Goal: Information Seeking & Learning: Learn about a topic

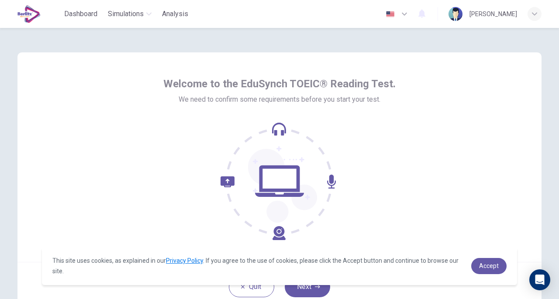
scroll to position [64, 0]
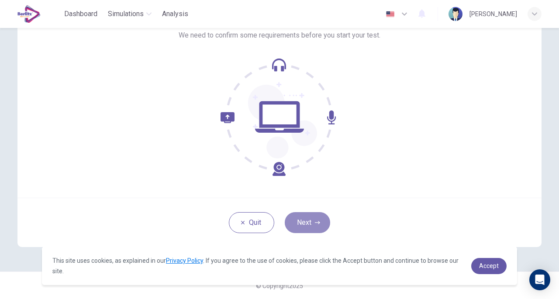
click at [315, 212] on button "Next" at bounding box center [307, 222] width 45 height 21
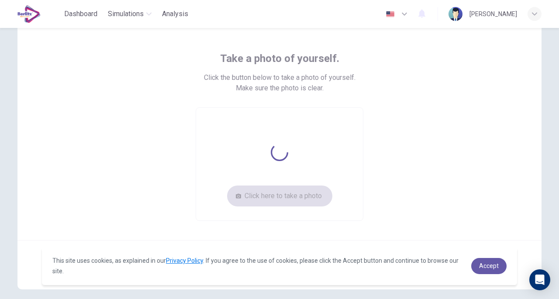
scroll to position [34, 0]
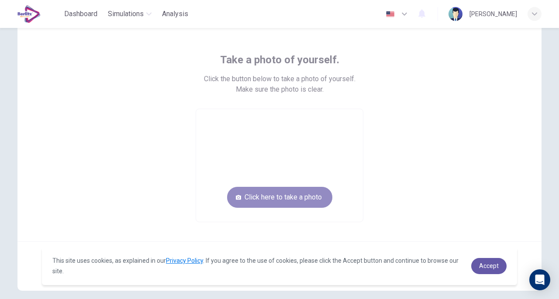
click at [296, 198] on button "Click here to take a photo" at bounding box center [279, 197] width 105 height 21
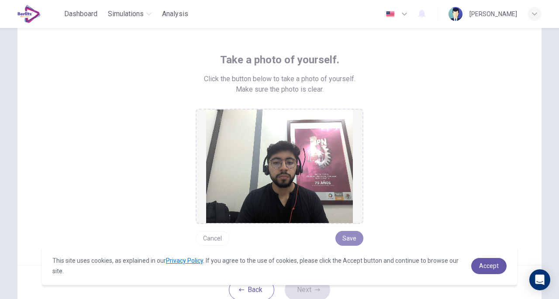
click at [348, 243] on button "Save" at bounding box center [349, 238] width 28 height 15
click at [343, 238] on button "Save" at bounding box center [349, 238] width 28 height 15
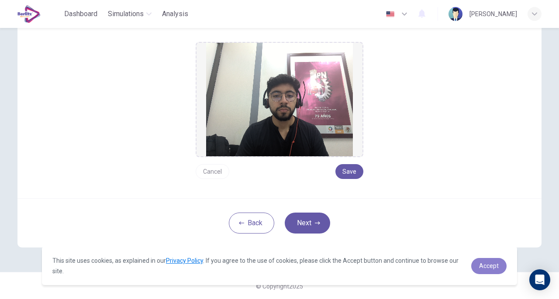
click at [493, 262] on span "Accept" at bounding box center [489, 265] width 20 height 7
click at [286, 231] on div "Back Next" at bounding box center [279, 222] width 524 height 49
click at [303, 228] on button "Next" at bounding box center [307, 223] width 45 height 21
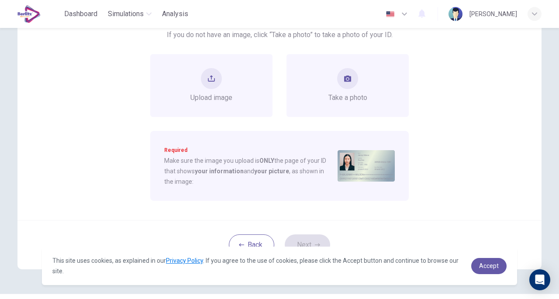
click at [328, 112] on div "Take a photo" at bounding box center [347, 85] width 122 height 63
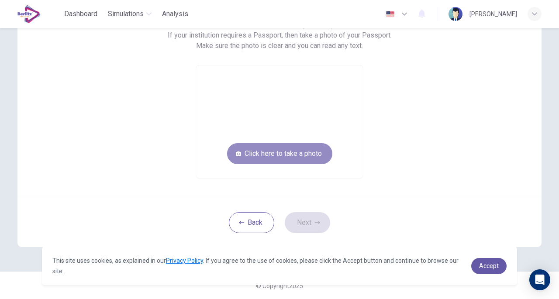
click at [314, 150] on button "Click here to take a photo" at bounding box center [279, 153] width 105 height 21
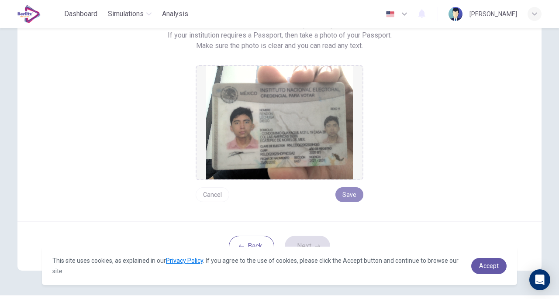
click at [355, 193] on button "Save" at bounding box center [349, 194] width 28 height 15
click at [486, 265] on span "Accept" at bounding box center [489, 265] width 20 height 7
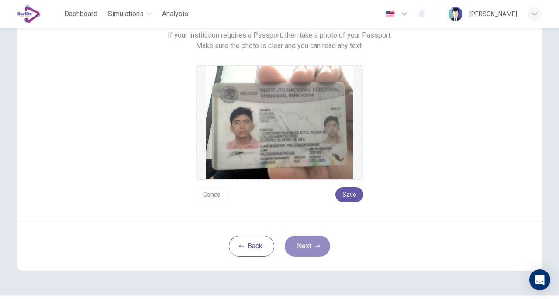
click at [321, 249] on button "Next" at bounding box center [307, 246] width 45 height 21
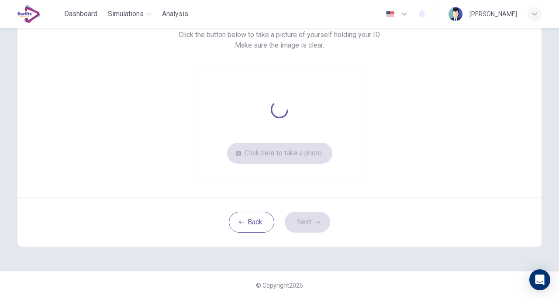
scroll to position [78, 0]
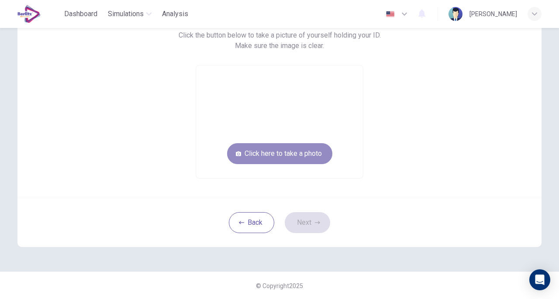
click at [289, 151] on button "Click here to take a photo" at bounding box center [279, 153] width 105 height 21
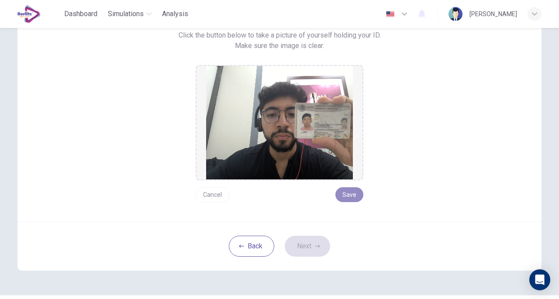
click at [355, 194] on button "Save" at bounding box center [349, 194] width 28 height 15
click at [310, 245] on button "Next" at bounding box center [307, 246] width 45 height 21
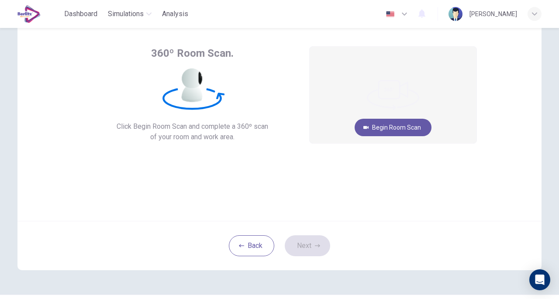
scroll to position [27, 0]
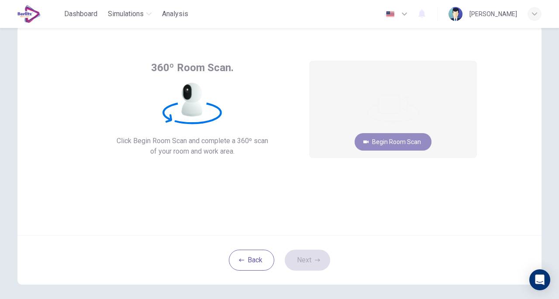
click at [409, 150] on button "Begin Room Scan" at bounding box center [393, 141] width 77 height 17
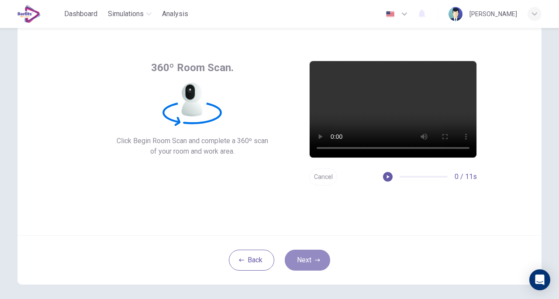
click at [303, 270] on button "Next" at bounding box center [307, 260] width 45 height 21
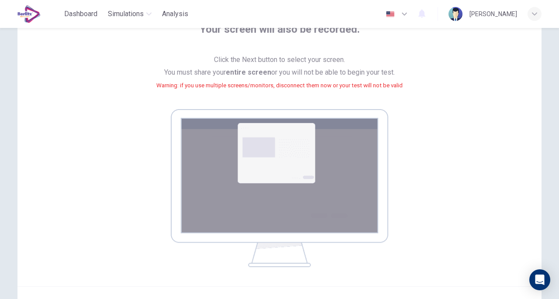
scroll to position [154, 0]
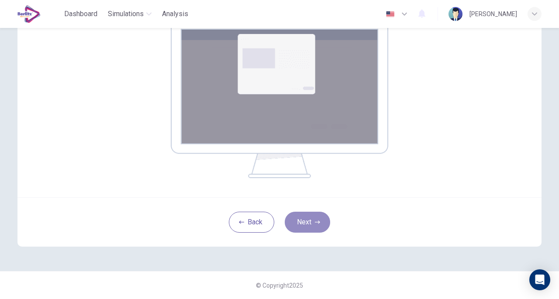
click at [308, 219] on button "Next" at bounding box center [307, 222] width 45 height 21
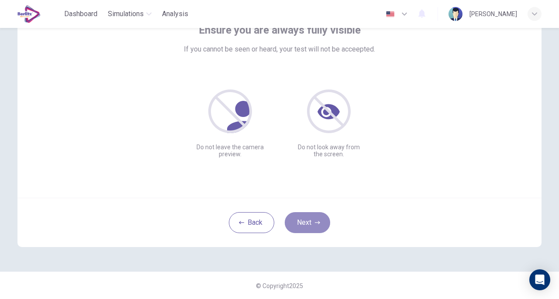
click at [304, 221] on button "Next" at bounding box center [307, 222] width 45 height 21
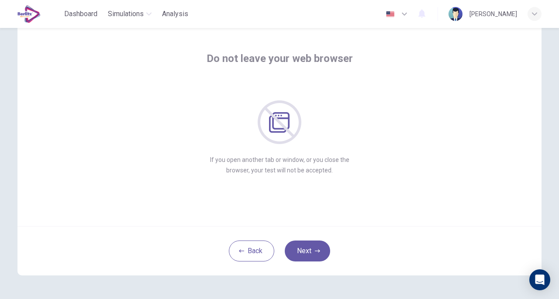
scroll to position [35, 0]
click at [302, 248] on button "Next" at bounding box center [307, 251] width 45 height 21
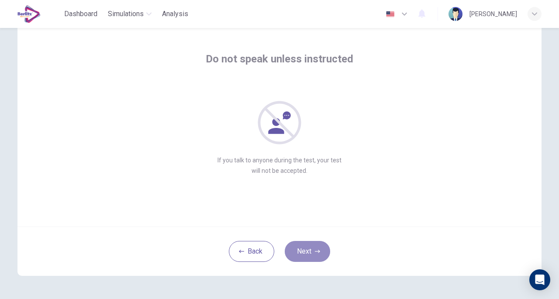
click at [302, 248] on button "Next" at bounding box center [307, 251] width 45 height 21
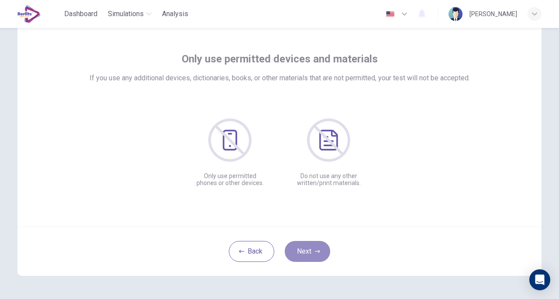
click at [302, 248] on button "Next" at bounding box center [307, 251] width 45 height 21
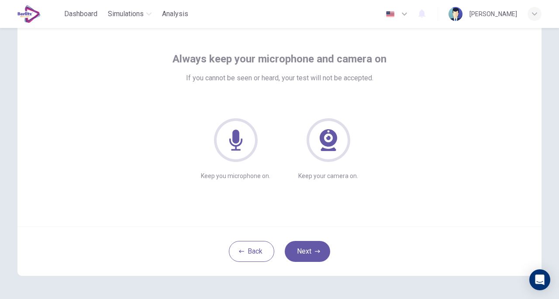
click at [302, 248] on button "Next" at bounding box center [307, 251] width 45 height 21
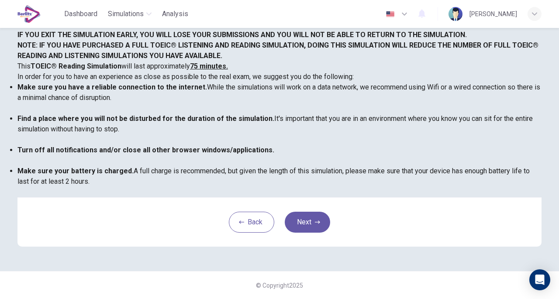
scroll to position [133, 0]
click at [296, 233] on button "Next" at bounding box center [307, 222] width 45 height 21
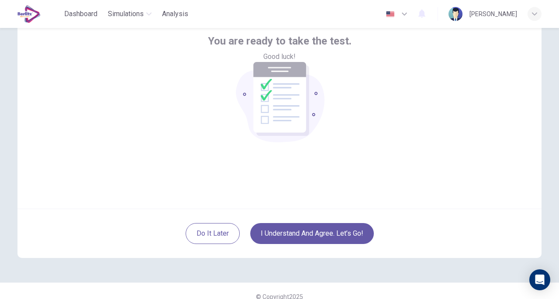
scroll to position [51, 0]
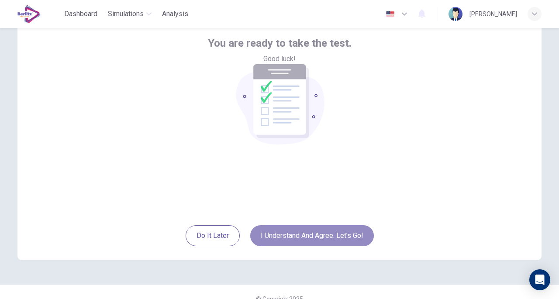
click at [315, 230] on button "I understand and agree. Let’s go!" at bounding box center [312, 235] width 124 height 21
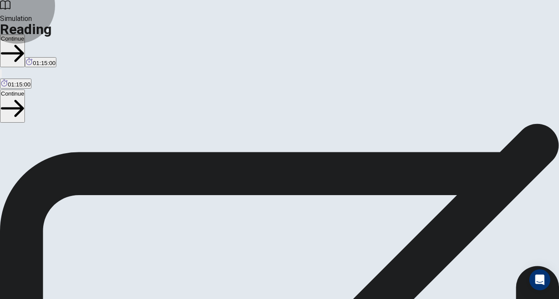
click at [25, 34] on button "Continue" at bounding box center [12, 50] width 25 height 33
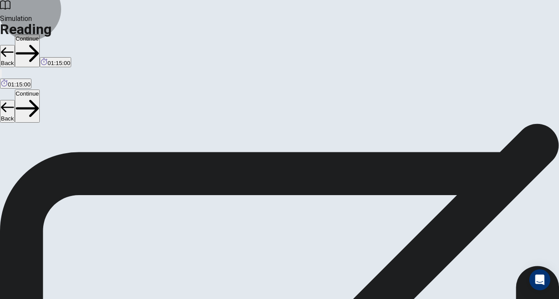
click at [40, 34] on button "Continue" at bounding box center [27, 50] width 25 height 33
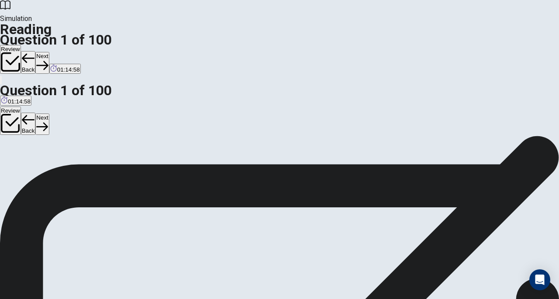
scroll to position [25, 0]
click at [49, 52] on button "Next" at bounding box center [42, 62] width 14 height 21
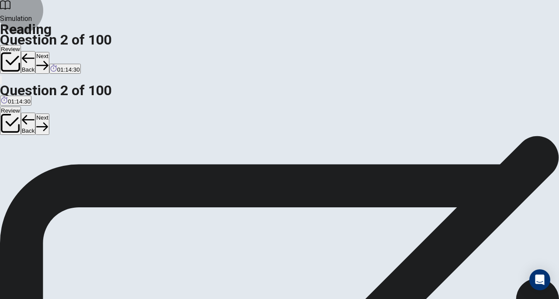
click at [49, 52] on button "Next" at bounding box center [42, 62] width 14 height 21
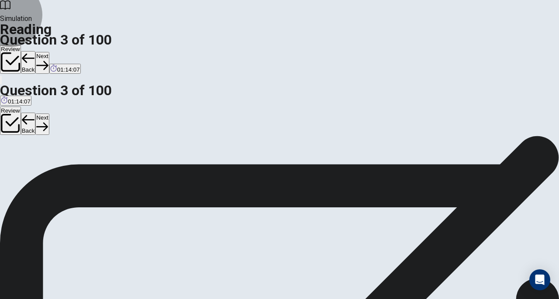
click at [49, 52] on button "Next" at bounding box center [42, 62] width 14 height 21
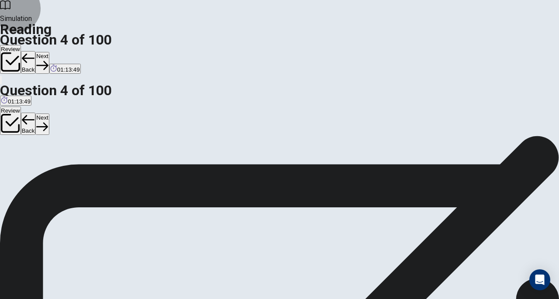
click at [49, 52] on button "Next" at bounding box center [42, 62] width 14 height 21
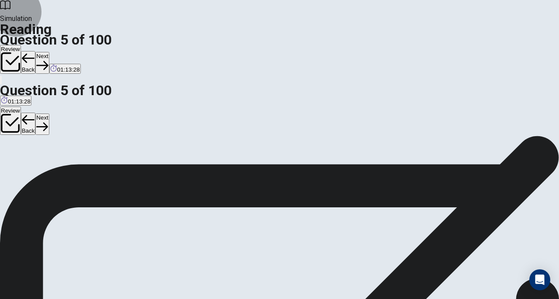
click at [49, 52] on button "Next" at bounding box center [42, 62] width 14 height 21
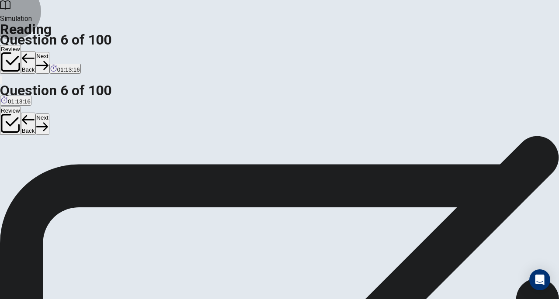
click at [49, 52] on button "Next" at bounding box center [42, 62] width 14 height 21
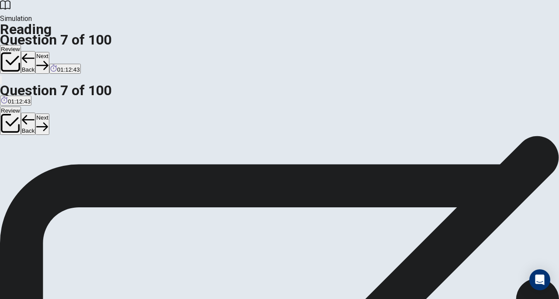
click at [49, 52] on button "Next" at bounding box center [42, 62] width 14 height 21
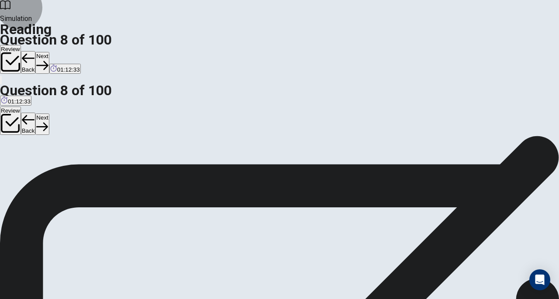
click at [49, 52] on button "Next" at bounding box center [42, 62] width 14 height 21
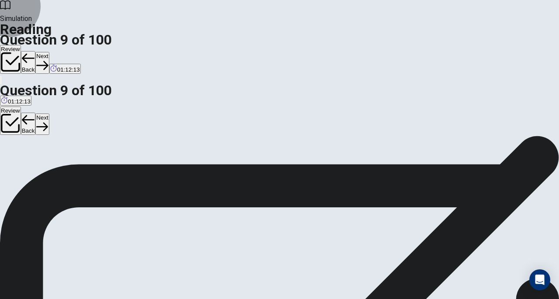
click at [49, 52] on button "Next" at bounding box center [42, 62] width 14 height 21
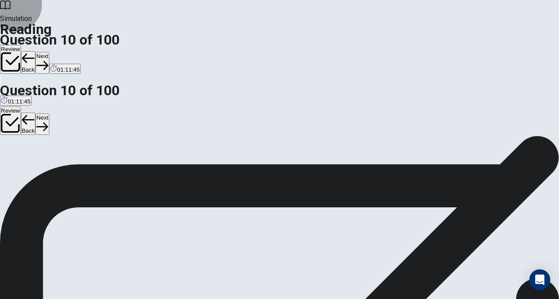
click at [49, 52] on button "Next" at bounding box center [42, 62] width 14 height 21
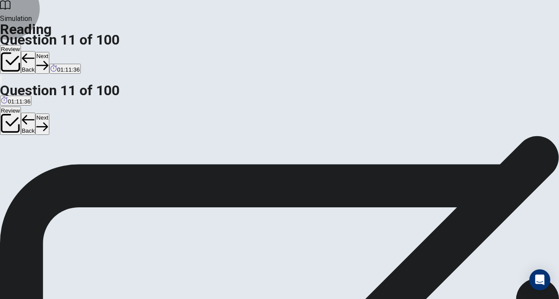
click at [49, 52] on button "Next" at bounding box center [42, 62] width 14 height 21
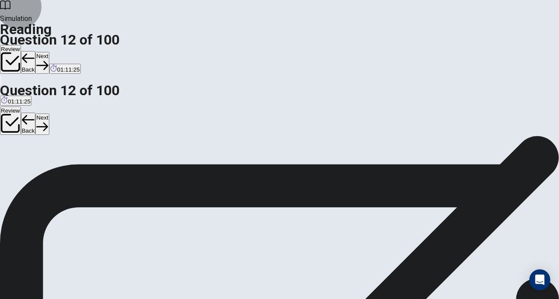
click at [49, 52] on button "Next" at bounding box center [42, 62] width 14 height 21
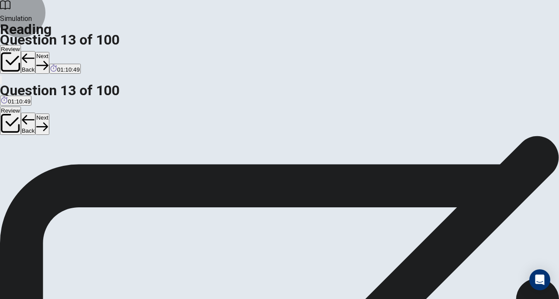
click at [49, 52] on button "Next" at bounding box center [42, 62] width 14 height 21
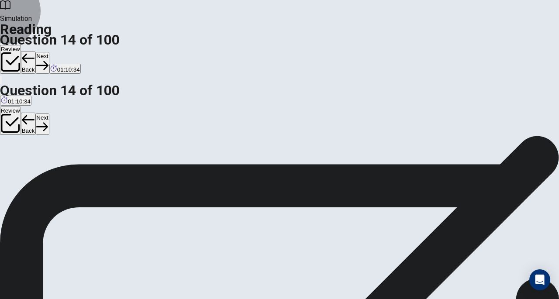
click at [49, 52] on button "Next" at bounding box center [42, 62] width 14 height 21
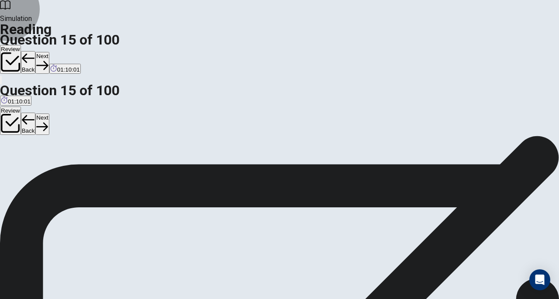
click at [49, 52] on button "Next" at bounding box center [42, 62] width 14 height 21
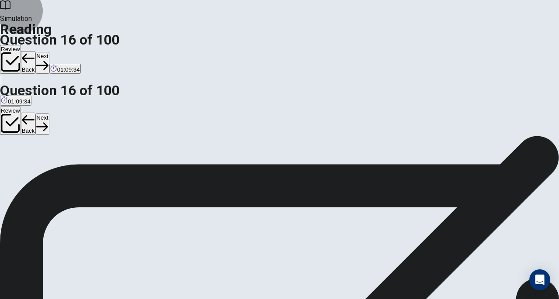
click at [49, 52] on button "Next" at bounding box center [42, 62] width 14 height 21
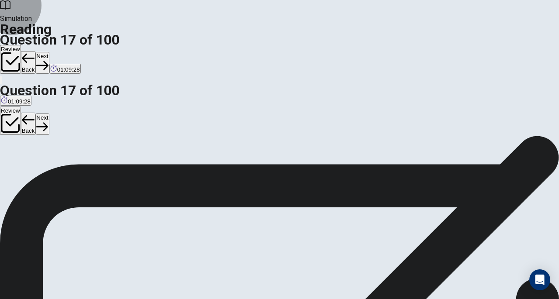
click at [49, 52] on button "Next" at bounding box center [42, 62] width 14 height 21
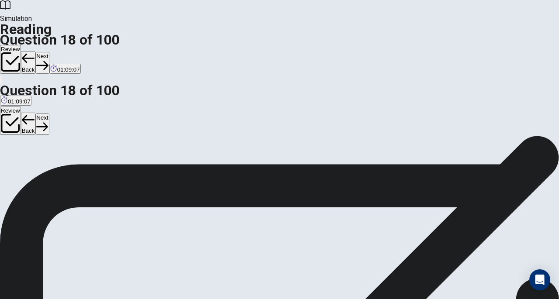
click at [49, 52] on button "Next" at bounding box center [42, 62] width 14 height 21
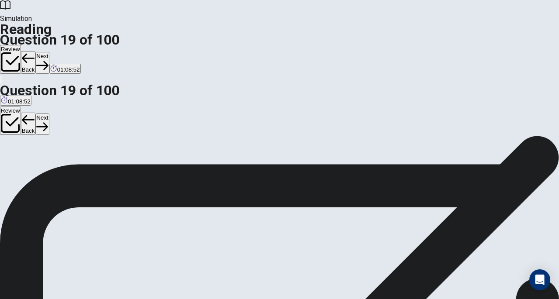
click at [49, 52] on button "Next" at bounding box center [42, 62] width 14 height 21
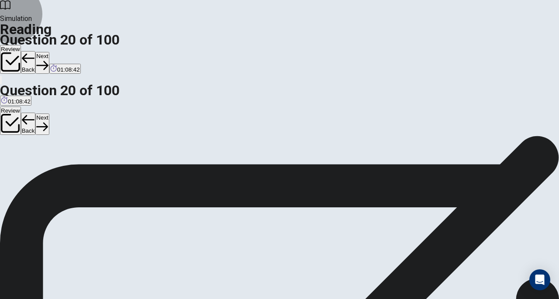
click at [49, 52] on button "Next" at bounding box center [42, 62] width 14 height 21
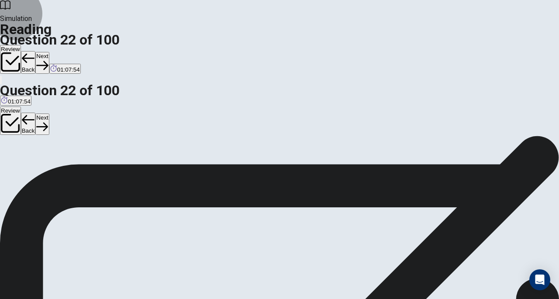
click at [49, 52] on button "Next" at bounding box center [42, 62] width 14 height 21
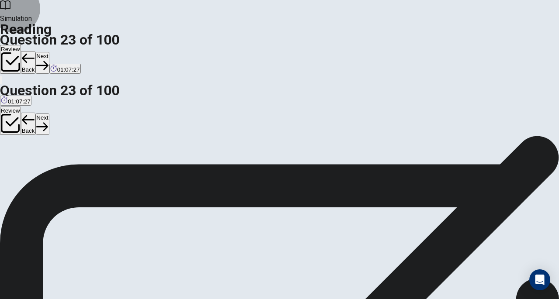
click at [49, 52] on button "Next" at bounding box center [42, 62] width 14 height 21
click at [36, 51] on button "Back" at bounding box center [28, 62] width 15 height 23
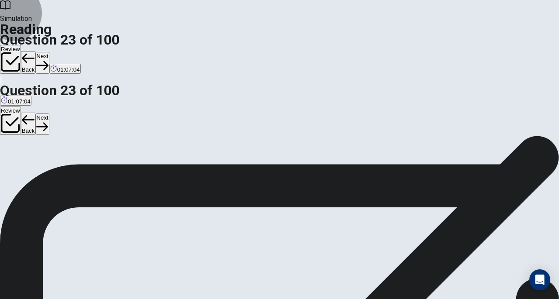
click at [49, 52] on button "Next" at bounding box center [42, 62] width 14 height 21
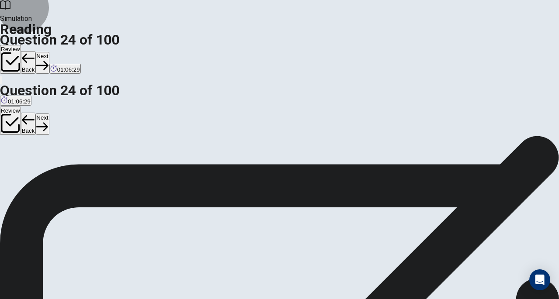
click at [49, 52] on button "Next" at bounding box center [42, 62] width 14 height 21
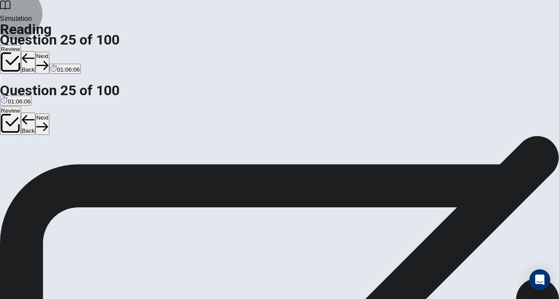
click at [49, 52] on button "Next" at bounding box center [42, 62] width 14 height 21
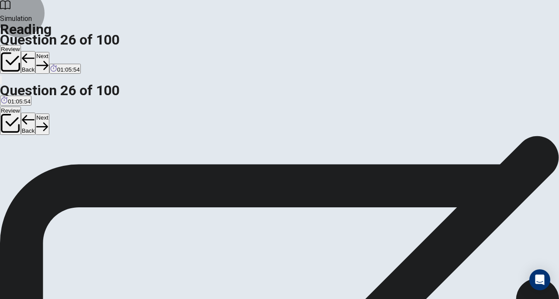
click at [49, 52] on button "Next" at bounding box center [42, 62] width 14 height 21
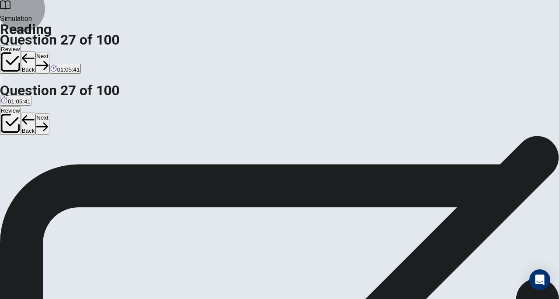
click at [49, 52] on button "Next" at bounding box center [42, 62] width 14 height 21
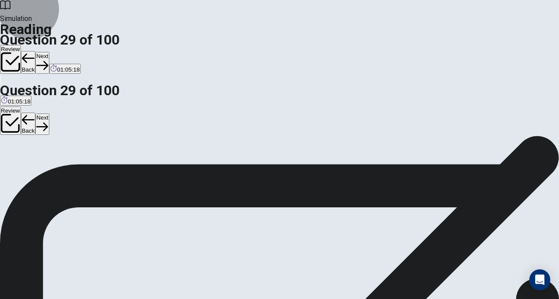
click at [48, 59] on icon "button" at bounding box center [42, 65] width 12 height 12
click at [36, 51] on button "Back" at bounding box center [28, 62] width 15 height 23
click at [49, 52] on button "Next" at bounding box center [42, 62] width 14 height 21
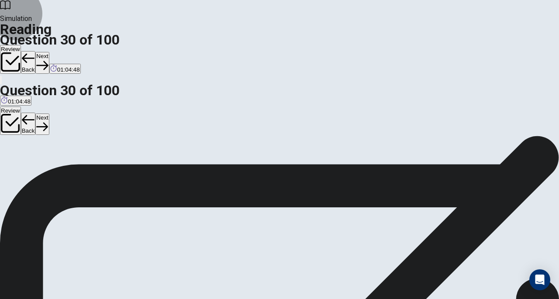
click at [49, 52] on button "Next" at bounding box center [42, 62] width 14 height 21
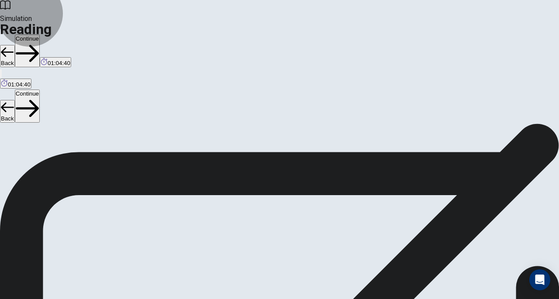
click at [40, 34] on button "Continue" at bounding box center [27, 50] width 25 height 33
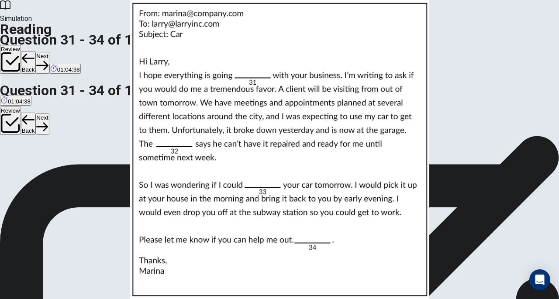
scroll to position [0, 0]
click at [457, 166] on img at bounding box center [279, 149] width 559 height 299
click at [364, 141] on img at bounding box center [279, 149] width 559 height 299
click at [9, 299] on div at bounding box center [279, 299] width 559 height 0
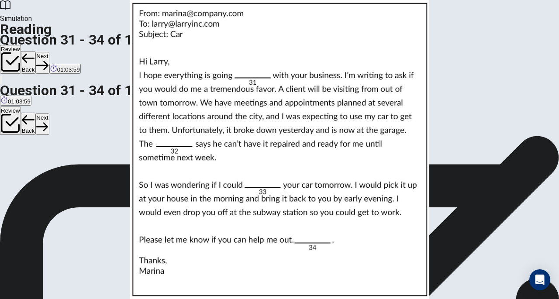
scroll to position [38, 0]
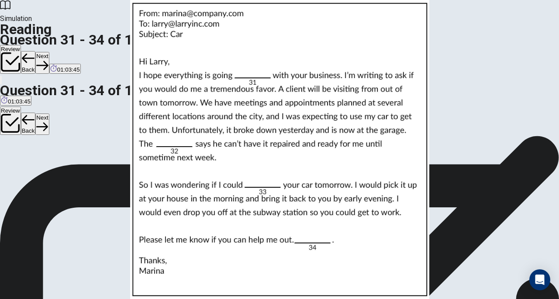
scroll to position [151, 0]
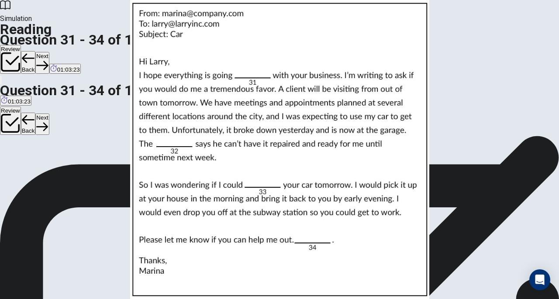
scroll to position [74, 0]
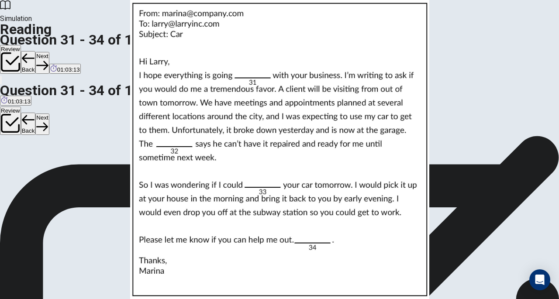
scroll to position [95, 0]
click at [49, 52] on button "Next" at bounding box center [42, 62] width 14 height 21
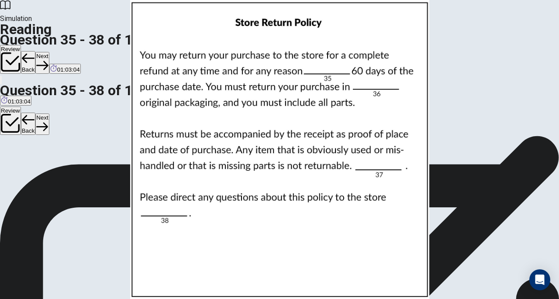
scroll to position [0, 0]
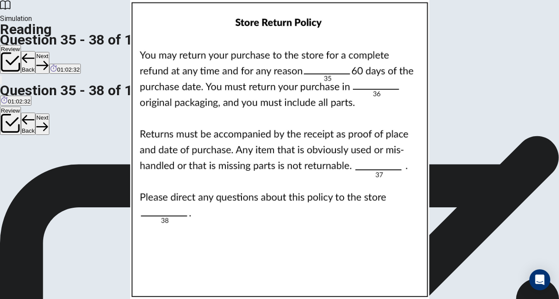
scroll to position [31, 0]
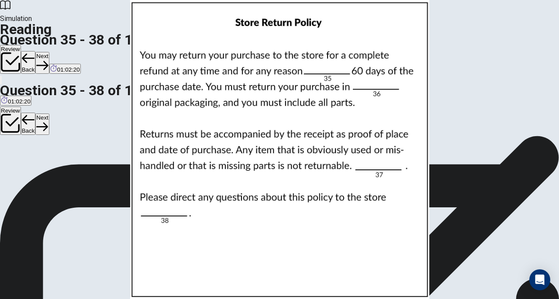
scroll to position [182, 0]
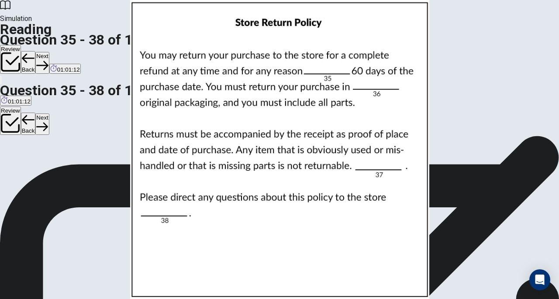
scroll to position [76, 0]
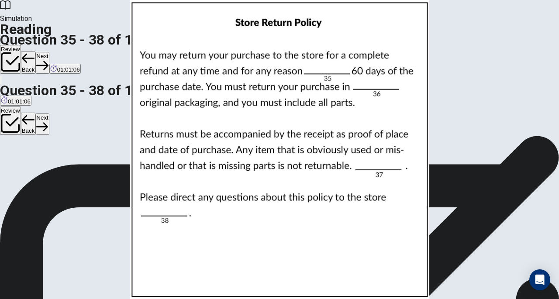
scroll to position [95, 0]
click at [49, 52] on button "Next" at bounding box center [42, 62] width 14 height 21
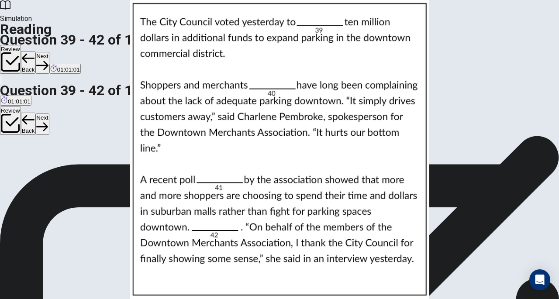
scroll to position [0, 0]
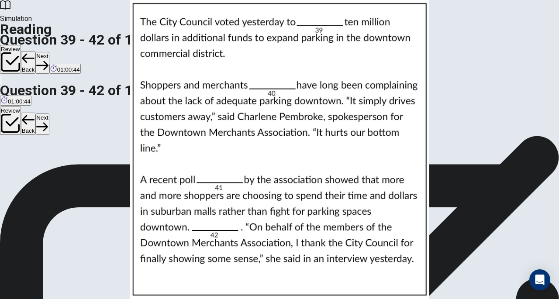
scroll to position [79, 0]
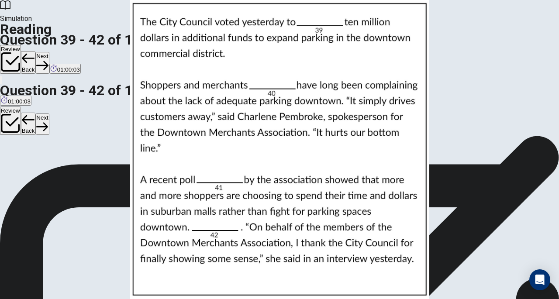
scroll to position [153, 0]
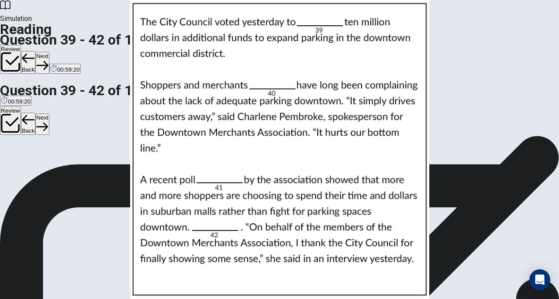
scroll to position [82, 0]
click at [49, 52] on button "Next" at bounding box center [42, 62] width 14 height 21
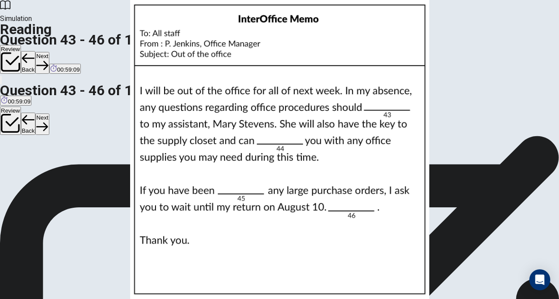
scroll to position [0, 0]
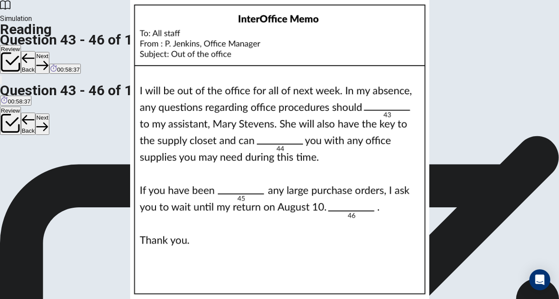
scroll to position [38, 0]
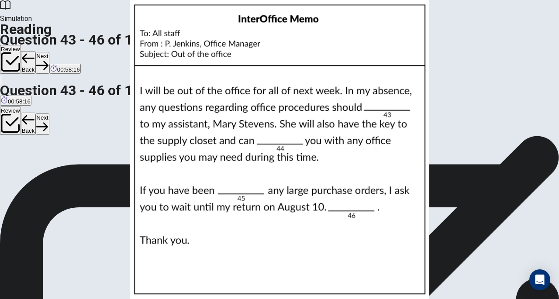
scroll to position [212, 0]
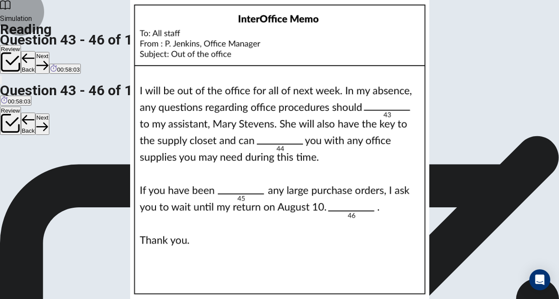
click at [49, 52] on button "Next" at bounding box center [42, 62] width 14 height 21
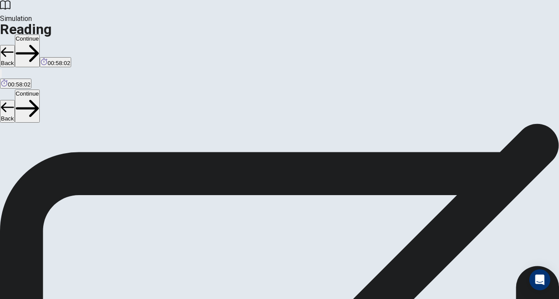
scroll to position [0, 0]
click at [40, 34] on button "Continue" at bounding box center [27, 50] width 25 height 33
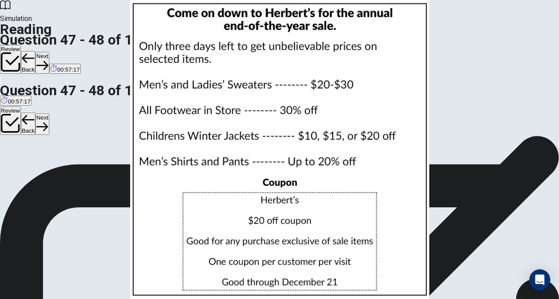
scroll to position [20, 0]
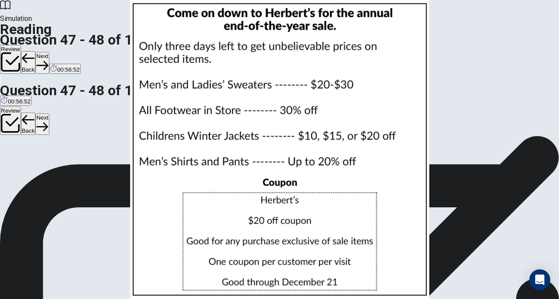
scroll to position [95, 0]
click at [49, 52] on button "Next" at bounding box center [42, 62] width 14 height 21
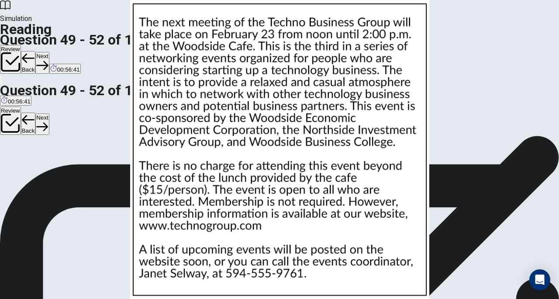
scroll to position [0, 0]
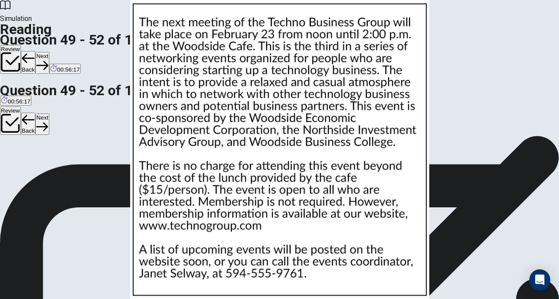
scroll to position [54, 0]
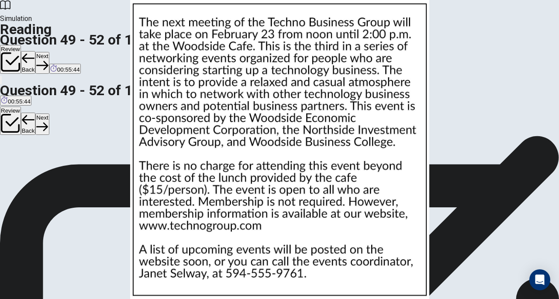
scroll to position [211, 0]
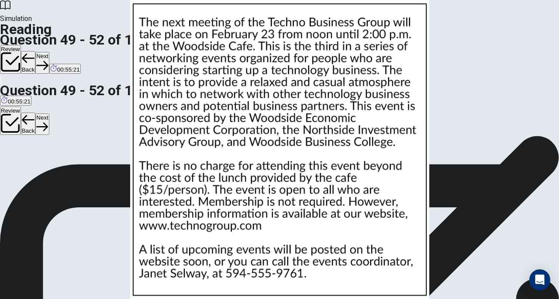
scroll to position [65, 0]
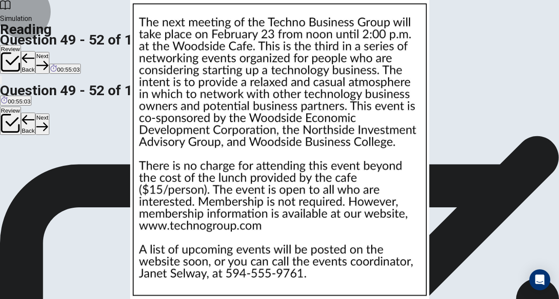
click at [49, 52] on button "Next" at bounding box center [42, 62] width 14 height 21
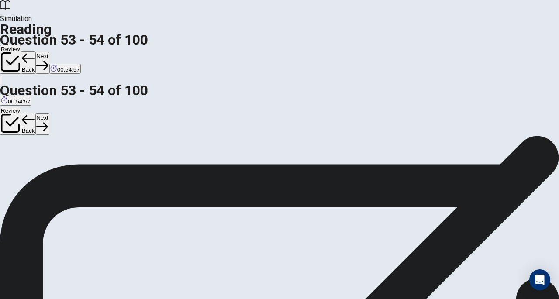
scroll to position [1, 0]
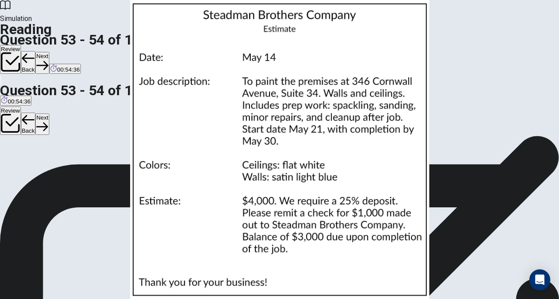
scroll to position [31, 0]
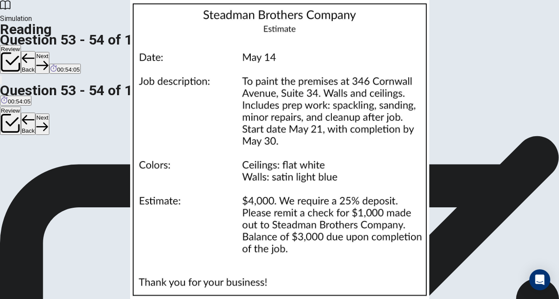
scroll to position [95, 0]
click at [49, 52] on button "Next" at bounding box center [42, 62] width 14 height 21
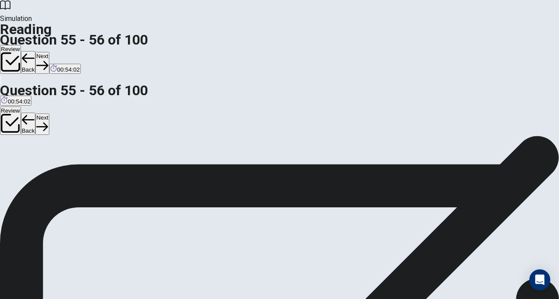
scroll to position [0, 0]
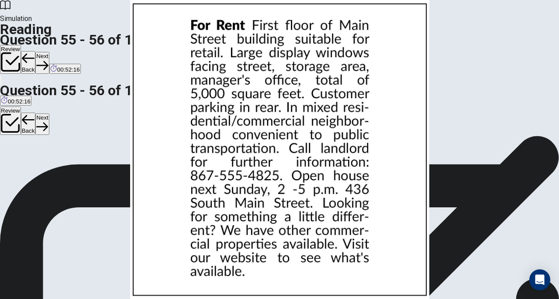
scroll to position [95, 0]
click at [49, 52] on button "Next" at bounding box center [42, 62] width 14 height 21
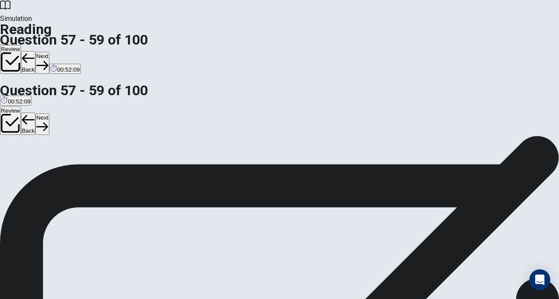
scroll to position [0, 0]
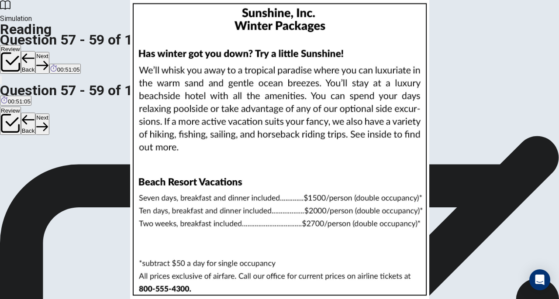
scroll to position [90, 0]
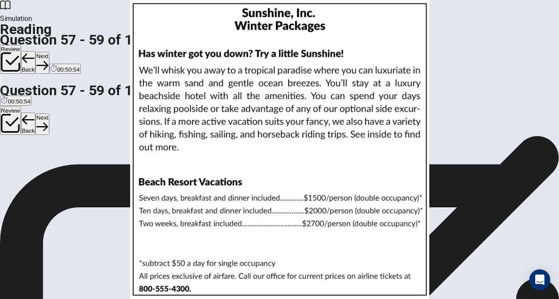
scroll to position [89, 0]
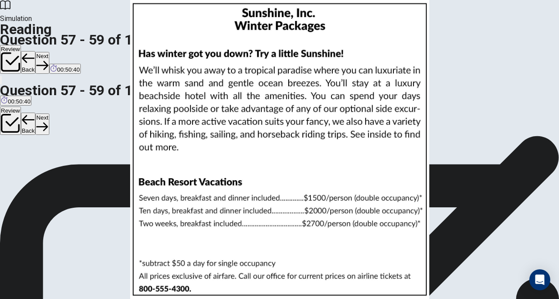
scroll to position [86, 0]
click at [49, 52] on button "Next" at bounding box center [42, 62] width 14 height 21
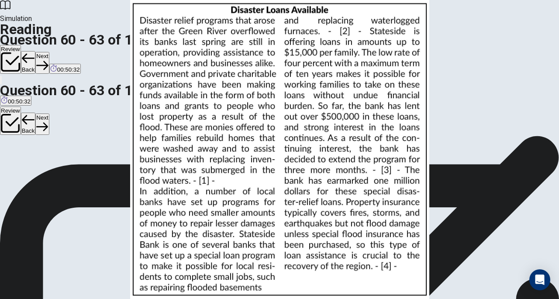
scroll to position [0, 0]
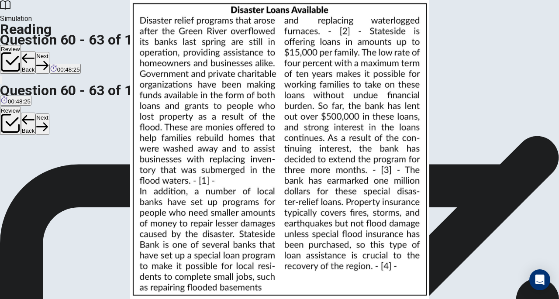
scroll to position [24, 0]
click at [397, 124] on img at bounding box center [279, 149] width 559 height 299
click at [541, 299] on div at bounding box center [279, 299] width 559 height 0
click at [429, 184] on img at bounding box center [279, 149] width 559 height 299
click at [0, 299] on div at bounding box center [279, 299] width 559 height 0
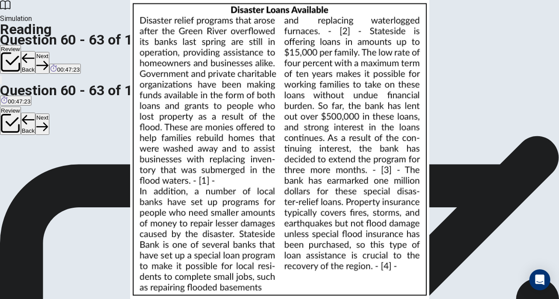
scroll to position [234, 0]
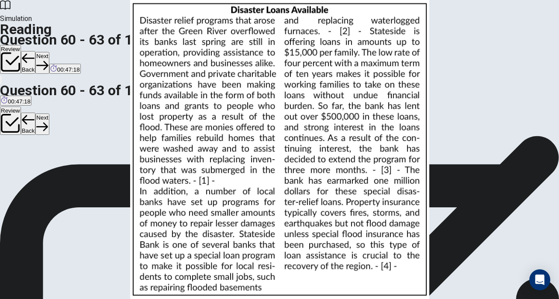
scroll to position [93, 0]
click at [49, 52] on button "Next" at bounding box center [42, 62] width 14 height 21
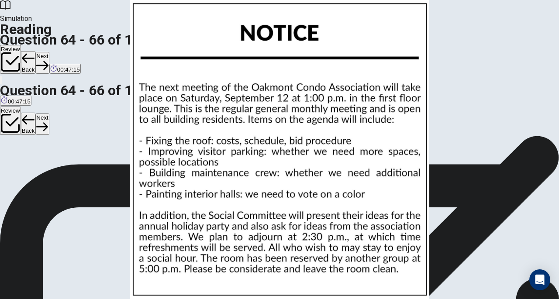
scroll to position [0, 0]
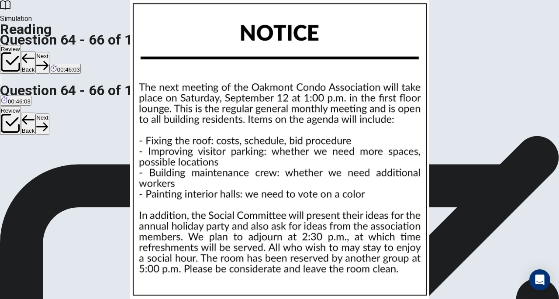
scroll to position [87, 0]
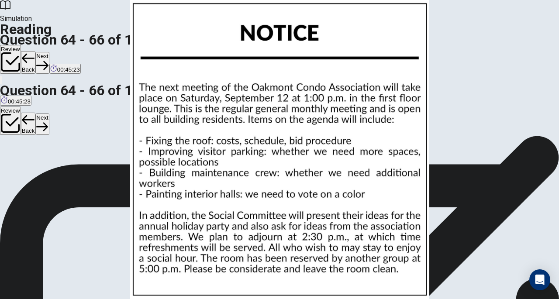
scroll to position [67, 0]
click at [49, 52] on button "Next" at bounding box center [42, 62] width 14 height 21
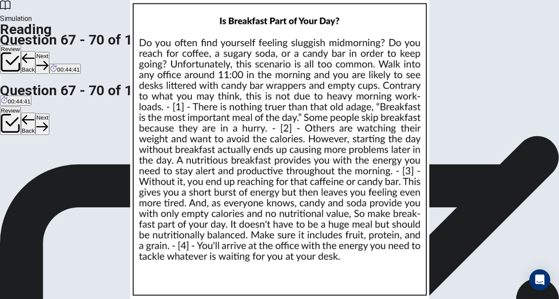
scroll to position [0, 0]
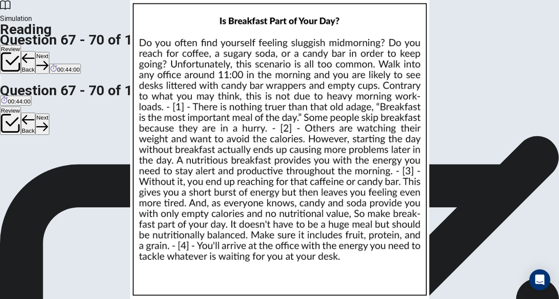
scroll to position [62, 0]
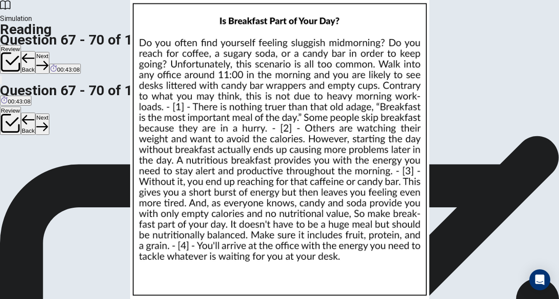
scroll to position [200, 0]
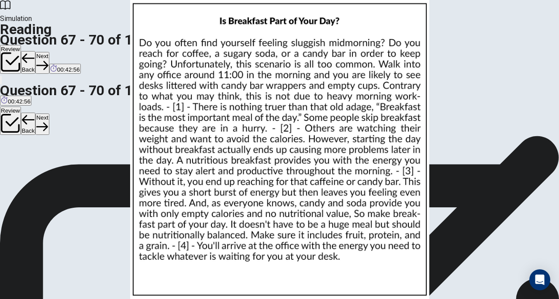
scroll to position [244, 0]
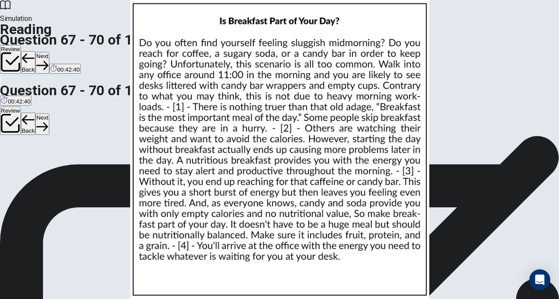
scroll to position [95, 0]
click at [49, 52] on button "Next" at bounding box center [42, 62] width 14 height 21
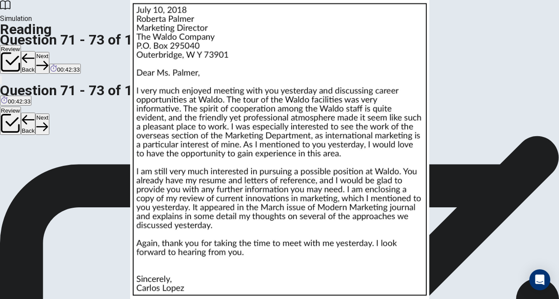
scroll to position [0, 0]
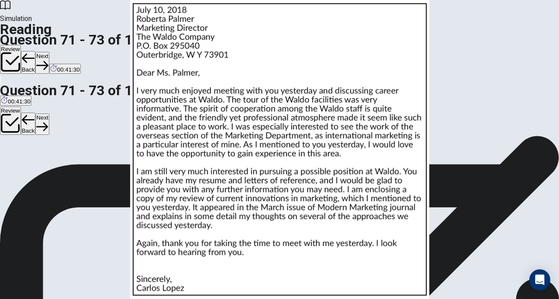
scroll to position [95, 0]
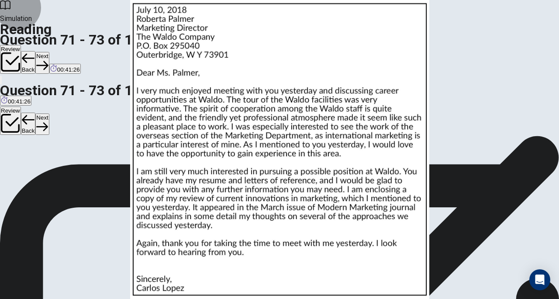
click at [49, 52] on button "Next" at bounding box center [42, 62] width 14 height 21
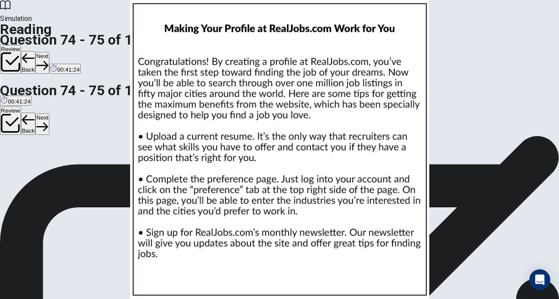
scroll to position [0, 0]
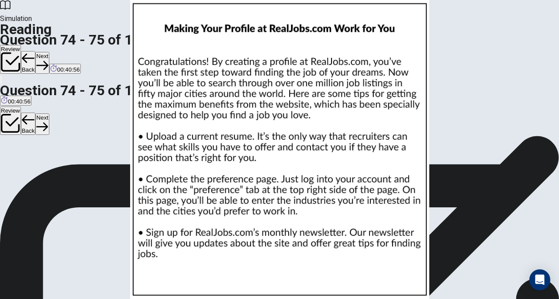
scroll to position [48, 0]
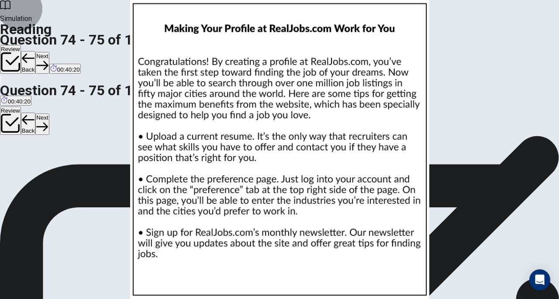
click at [49, 52] on button "Next" at bounding box center [42, 62] width 14 height 21
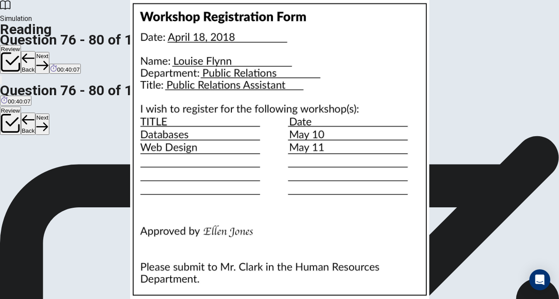
scroll to position [155, 0]
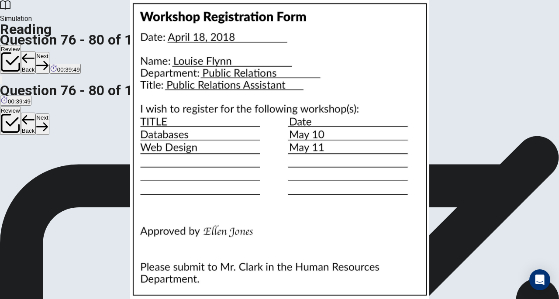
scroll to position [51, 0]
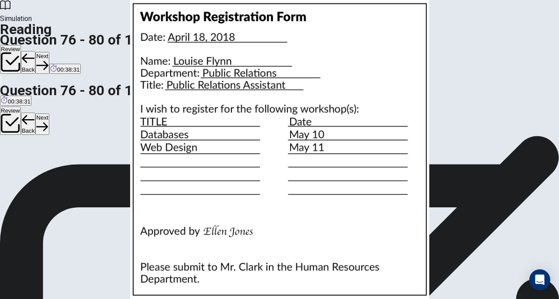
scroll to position [156, 0]
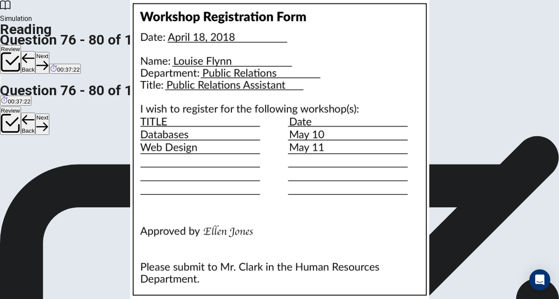
scroll to position [95, 0]
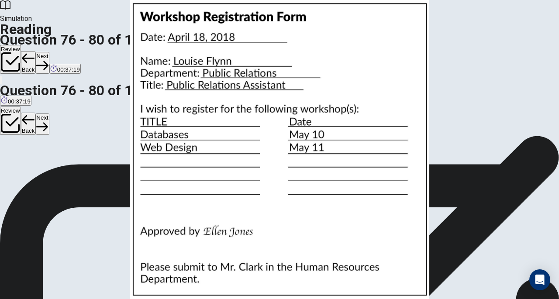
scroll to position [163, 0]
click at [49, 52] on button "Next" at bounding box center [42, 62] width 14 height 21
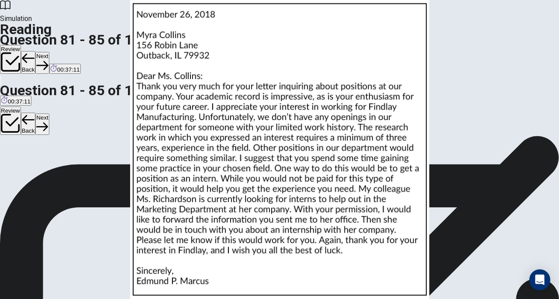
scroll to position [0, 0]
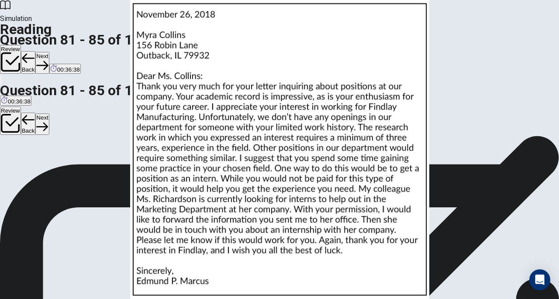
scroll to position [72, 0]
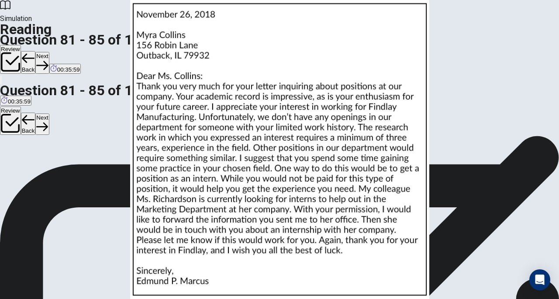
scroll to position [190, 0]
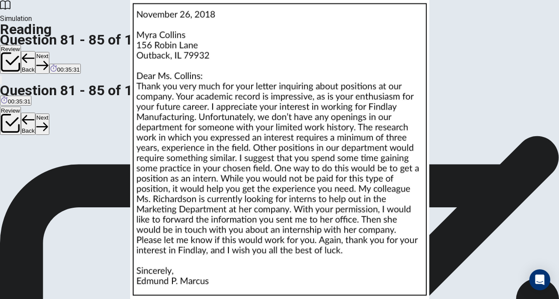
scroll to position [309, 0]
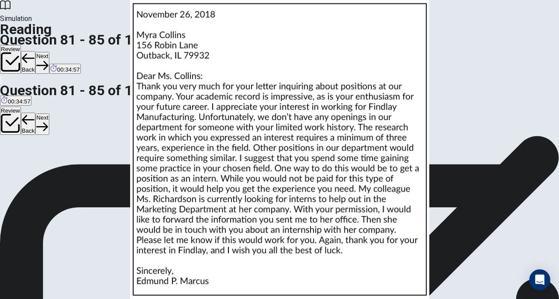
scroll to position [90, 0]
click at [49, 52] on button "Next" at bounding box center [42, 62] width 14 height 21
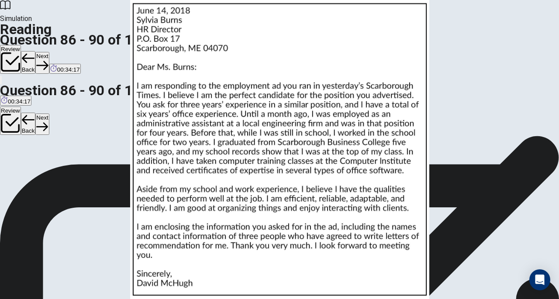
scroll to position [129, 0]
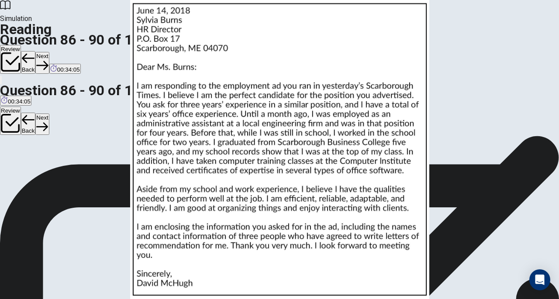
scroll to position [0, 0]
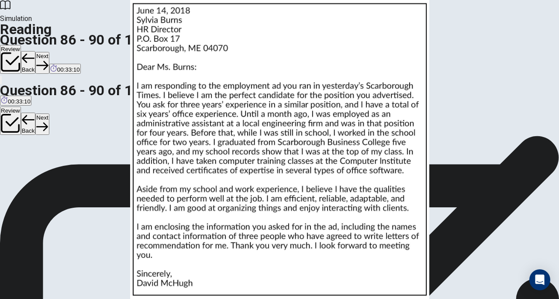
scroll to position [130, 0]
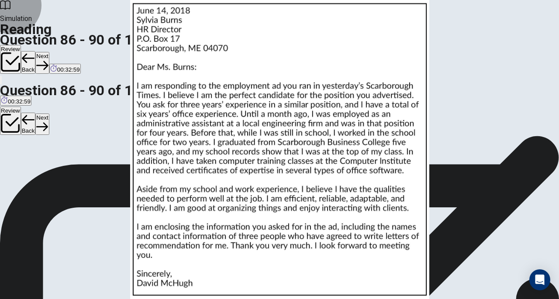
click at [49, 52] on button "Next" at bounding box center [42, 62] width 14 height 21
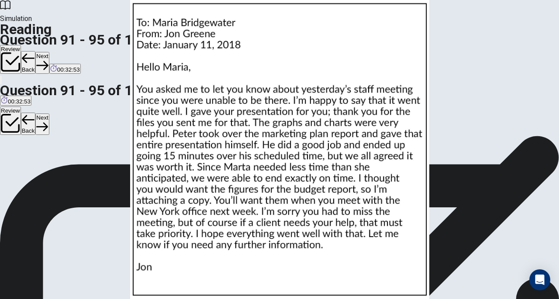
scroll to position [0, 0]
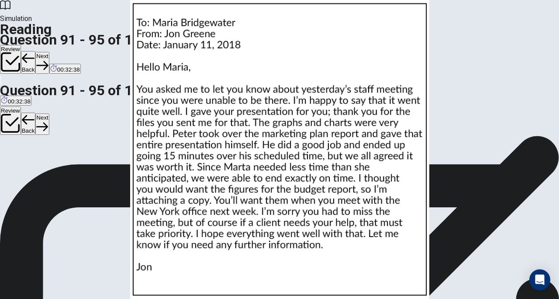
scroll to position [64, 0]
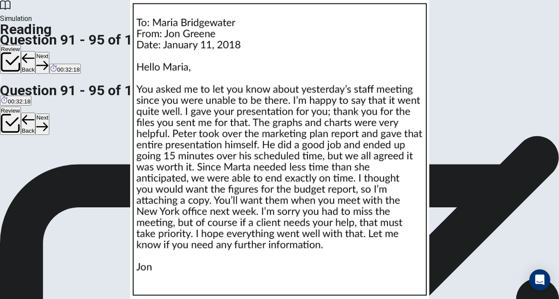
scroll to position [14, 0]
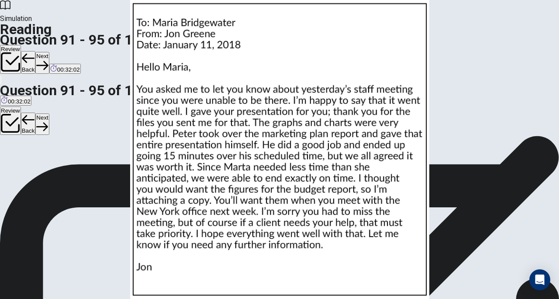
scroll to position [324, 0]
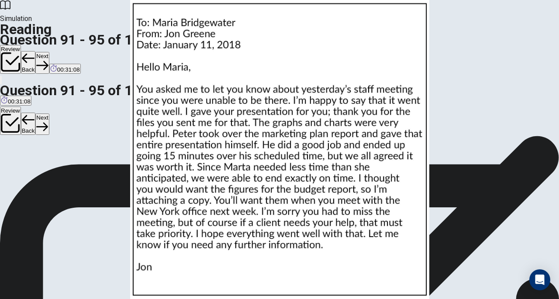
scroll to position [95, 0]
click at [49, 52] on button "Next" at bounding box center [42, 62] width 14 height 21
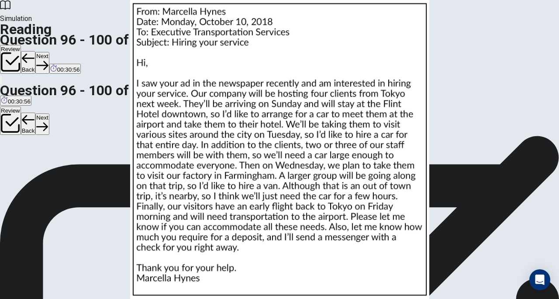
scroll to position [0, 0]
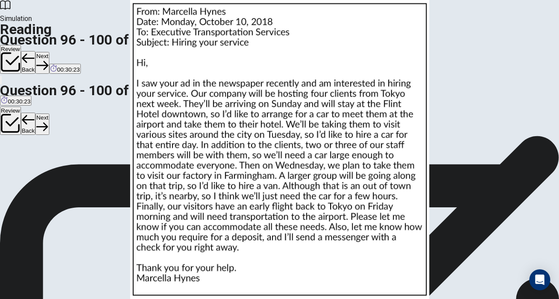
scroll to position [23, 0]
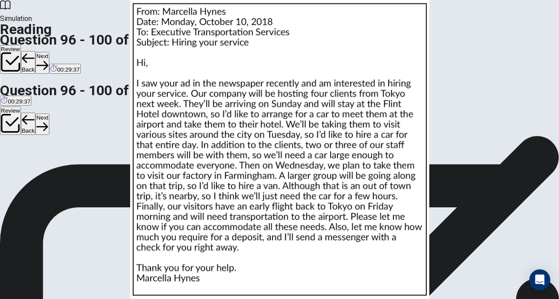
scroll to position [190, 0]
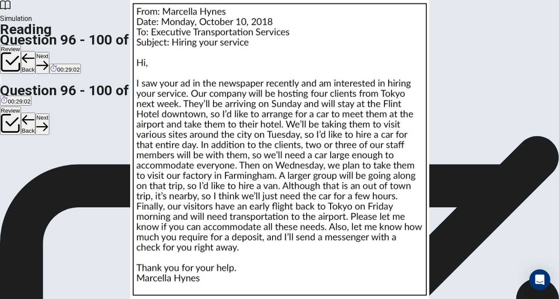
scroll to position [20, 0]
drag, startPoint x: 185, startPoint y: 116, endPoint x: 359, endPoint y: 202, distance: 193.9
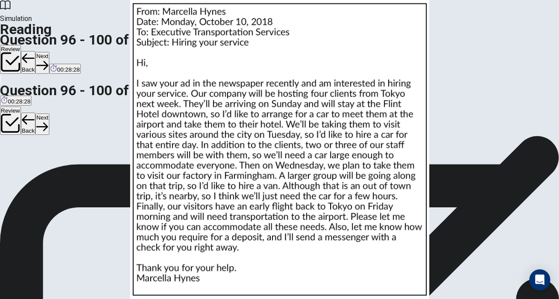
scroll to position [116, 0]
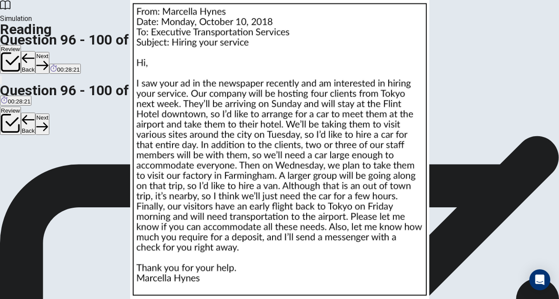
scroll to position [358, 0]
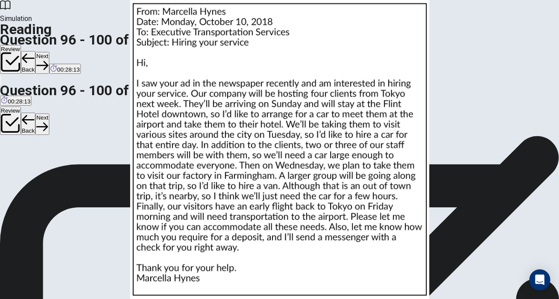
click at [49, 52] on button "Next" at bounding box center [42, 62] width 14 height 21
click at [183, 208] on div "You must click this to continue" at bounding box center [138, 203] width 92 height 10
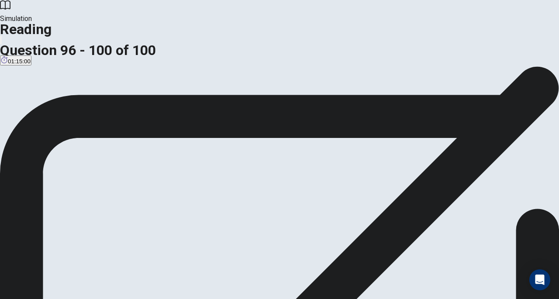
scroll to position [18, 0]
